Goal: Navigation & Orientation: Find specific page/section

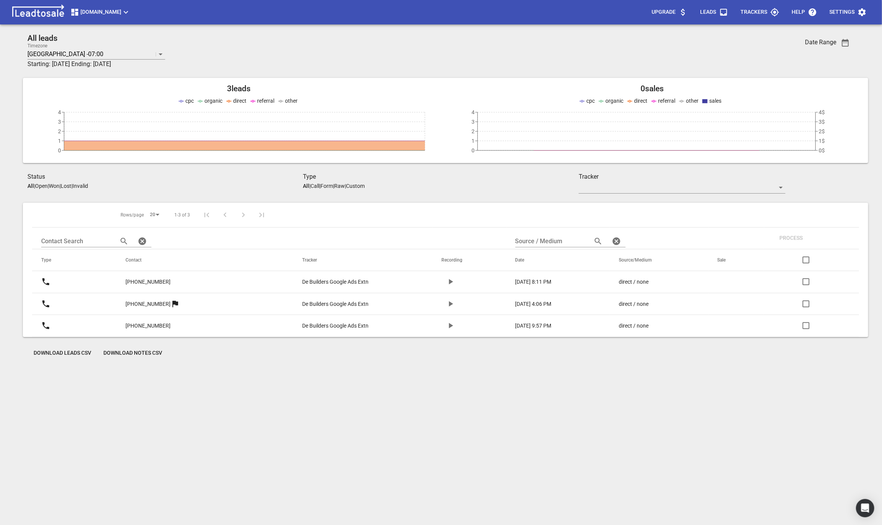
click at [122, 13] on span "Debuilders.co.nz" at bounding box center [100, 12] width 60 height 9
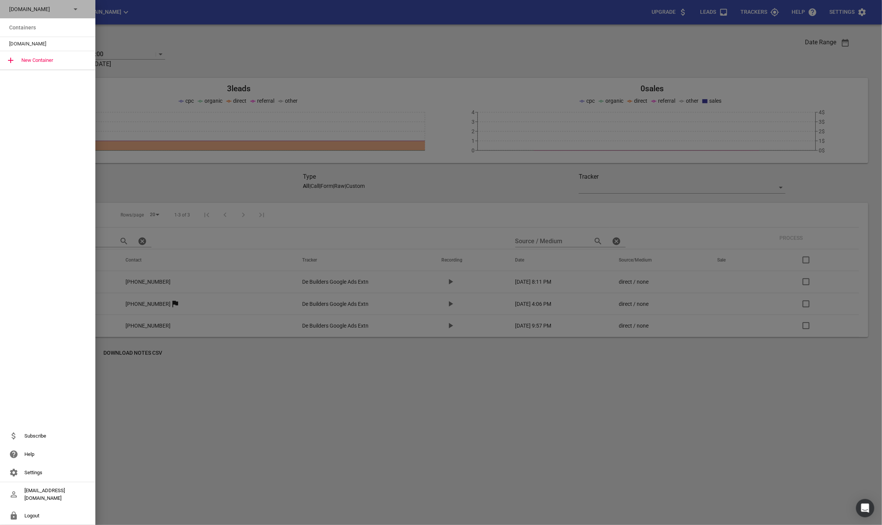
click at [73, 15] on div "Debuilders.co.nz" at bounding box center [47, 9] width 95 height 18
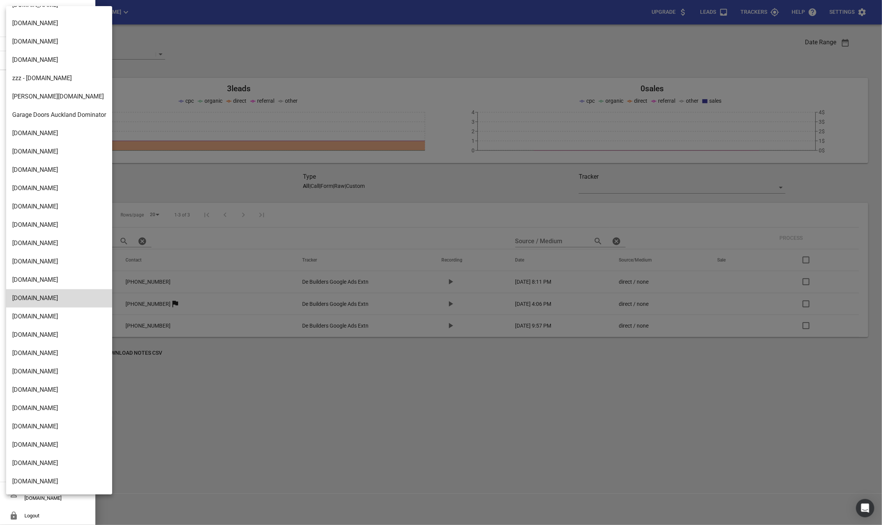
scroll to position [1092, 0]
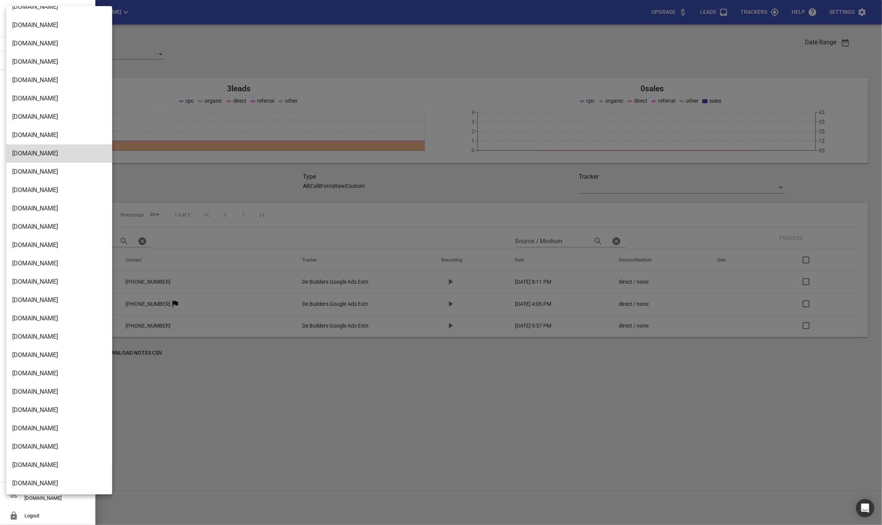
click at [31, 481] on li "Design2renovate.co.nz" at bounding box center [59, 483] width 106 height 18
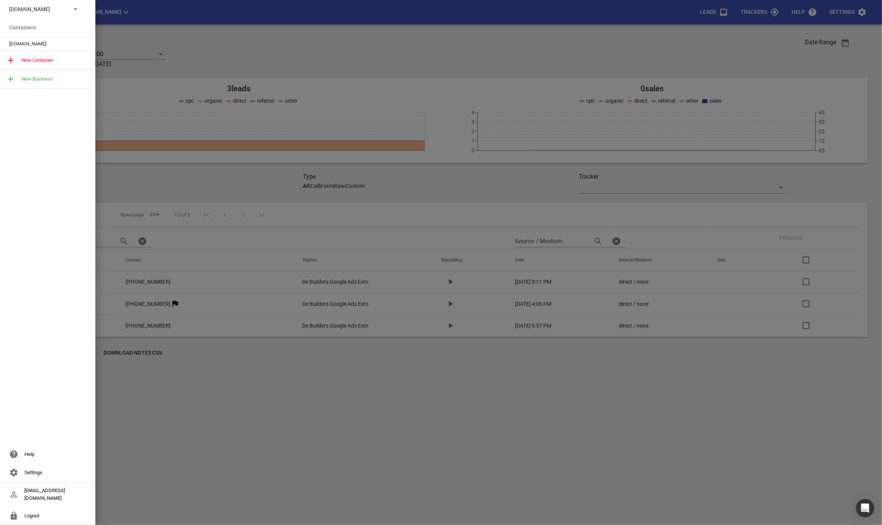
click at [23, 45] on span "Design2renovate.co.nz" at bounding box center [44, 44] width 71 height 8
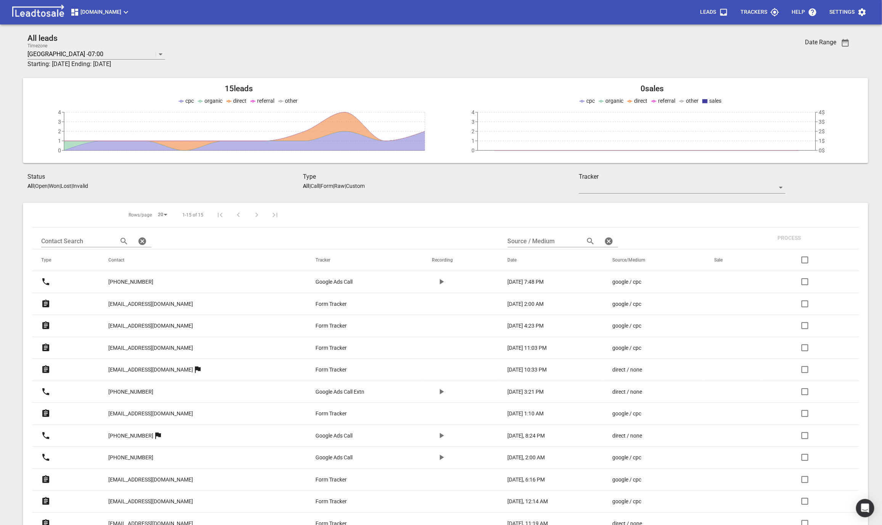
click at [111, 6] on button "Design2renovate.co.nz" at bounding box center [100, 12] width 66 height 15
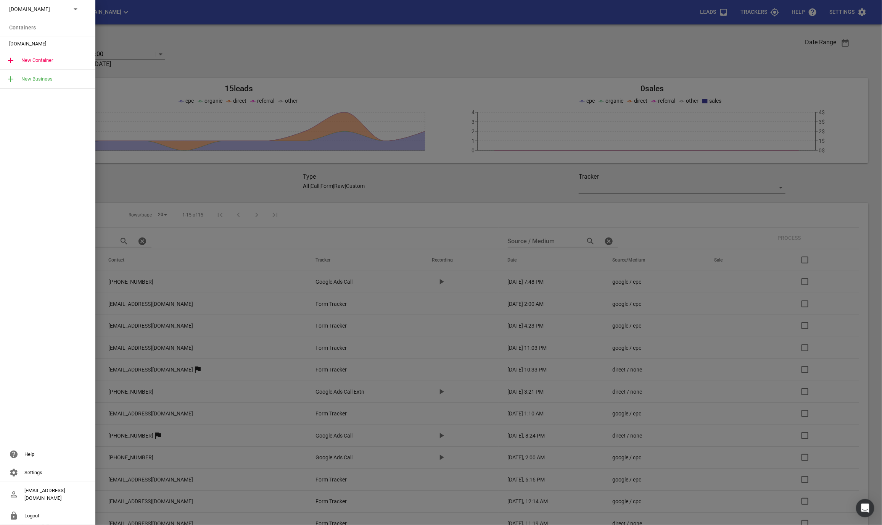
click at [73, 10] on icon at bounding box center [75, 9] width 9 height 9
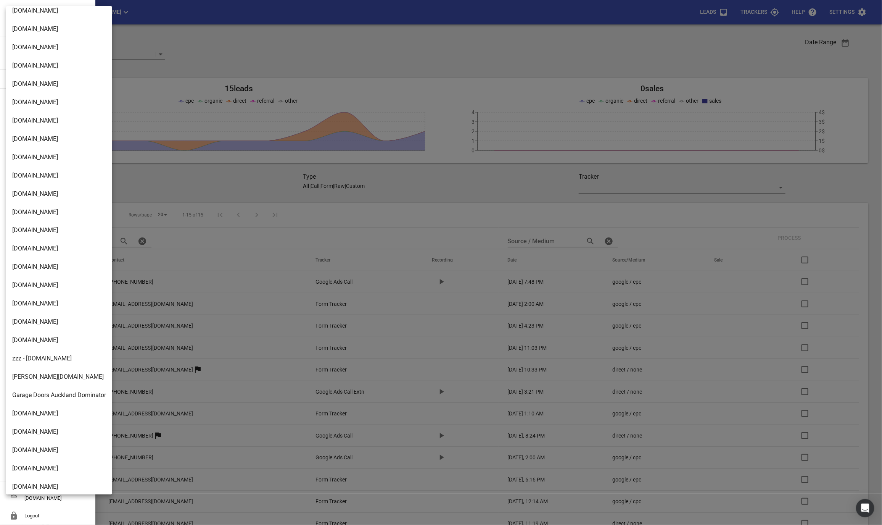
scroll to position [664, 0]
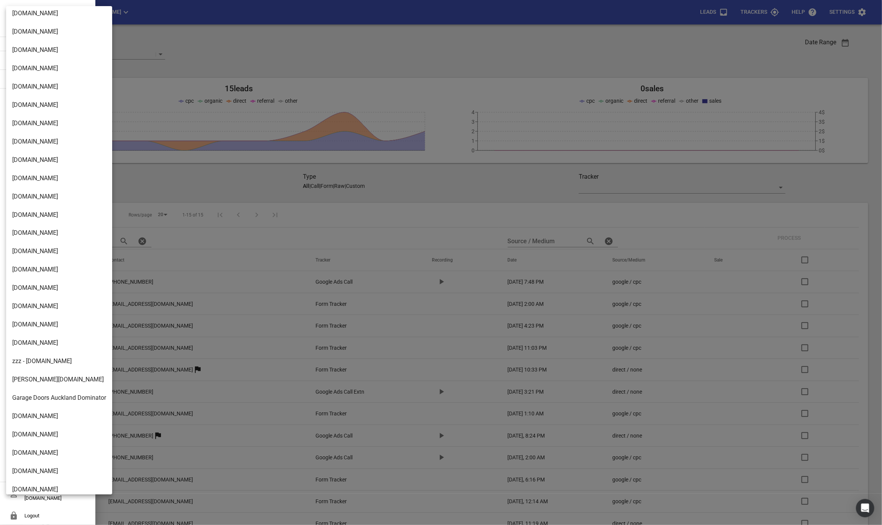
click at [25, 52] on li "[DOMAIN_NAME]" at bounding box center [59, 50] width 106 height 18
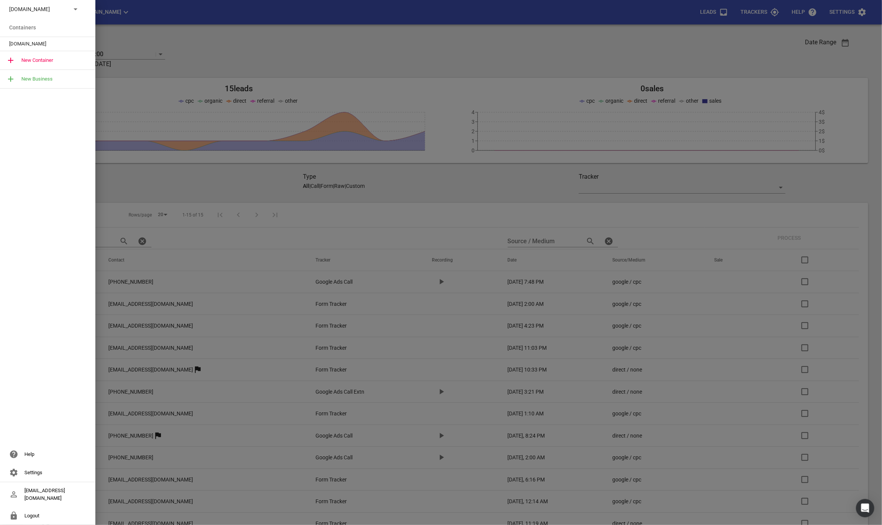
click at [21, 45] on span "[DOMAIN_NAME]" at bounding box center [44, 44] width 71 height 8
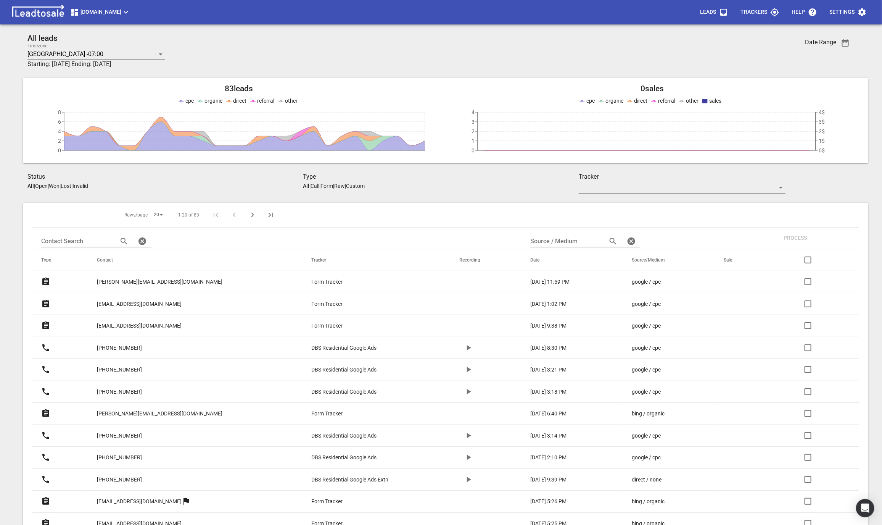
click at [153, 281] on p "Anthony_Nicholls@hotmail.com" at bounding box center [160, 282] width 126 height 8
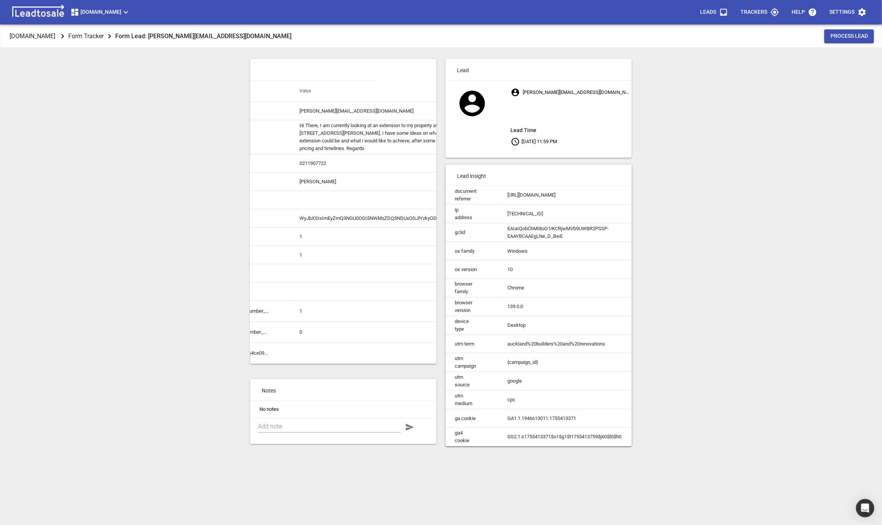
scroll to position [0, 95]
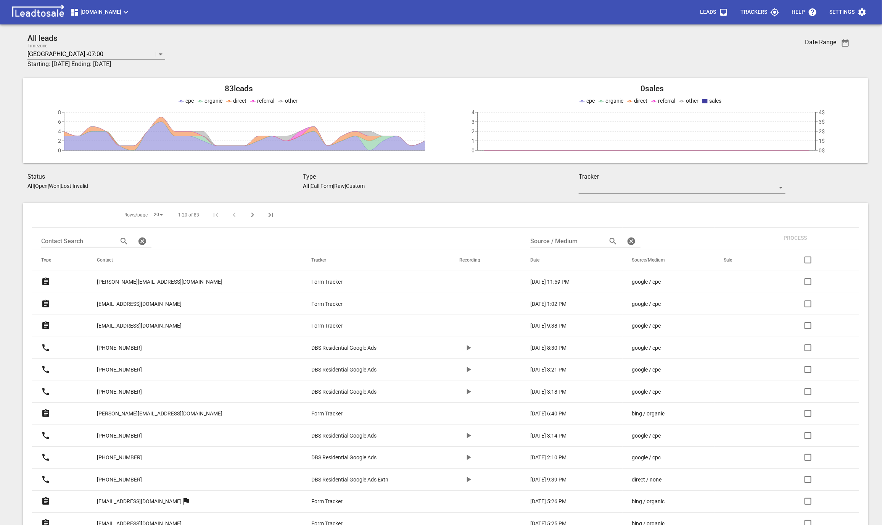
click at [127, 304] on p "[EMAIL_ADDRESS][DOMAIN_NAME]" at bounding box center [139, 304] width 85 height 8
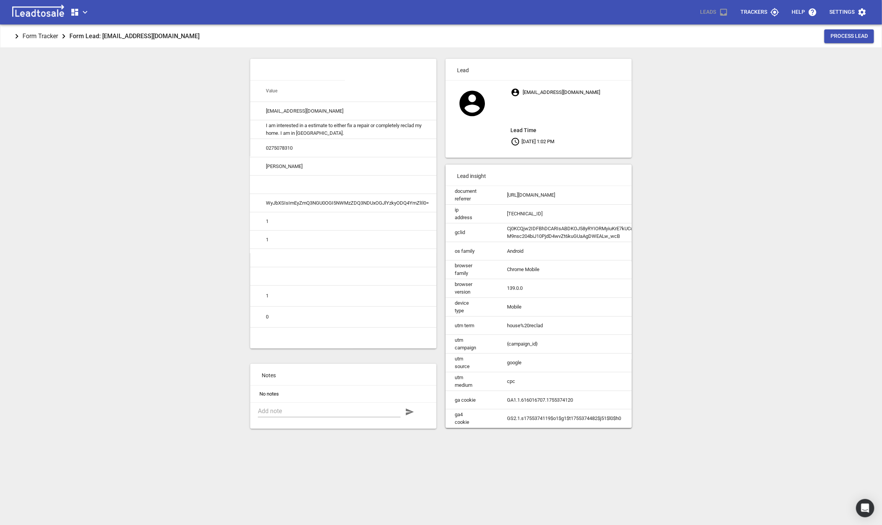
scroll to position [0, 95]
